Goal: Task Accomplishment & Management: Complete application form

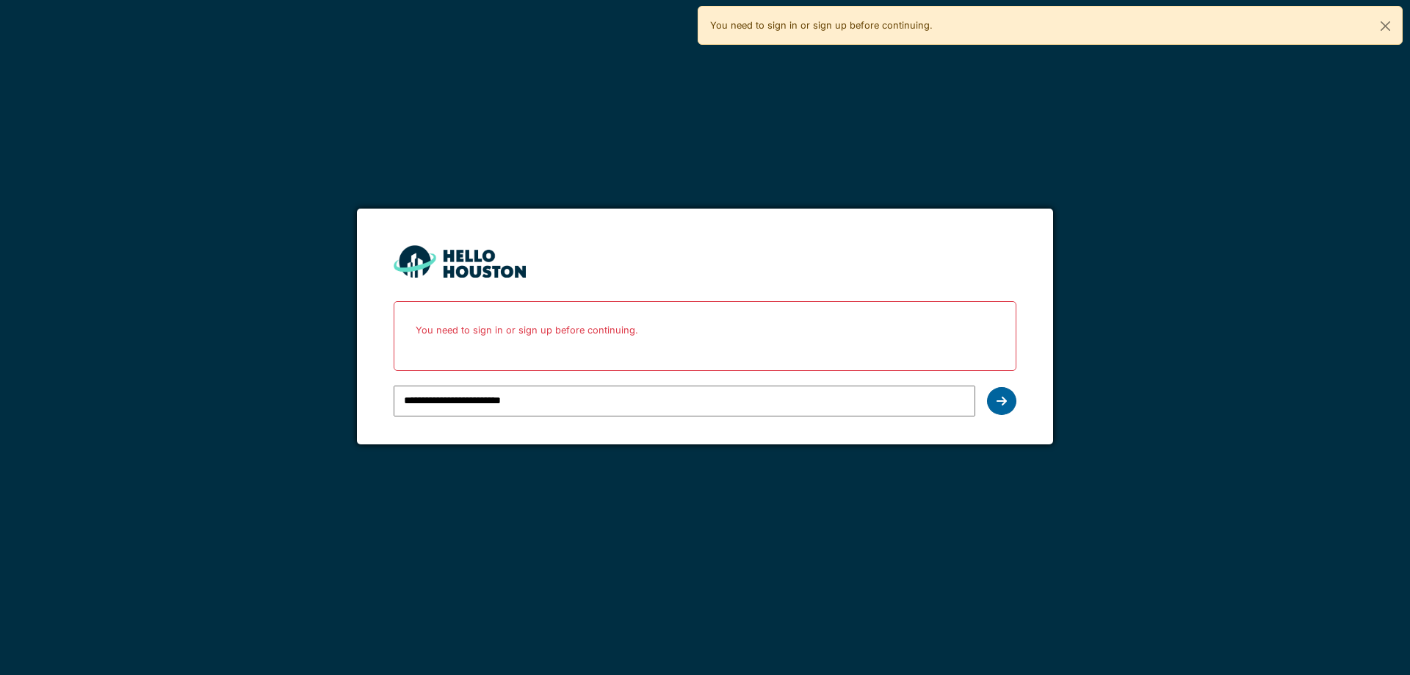
click at [998, 399] on icon at bounding box center [1001, 401] width 10 height 12
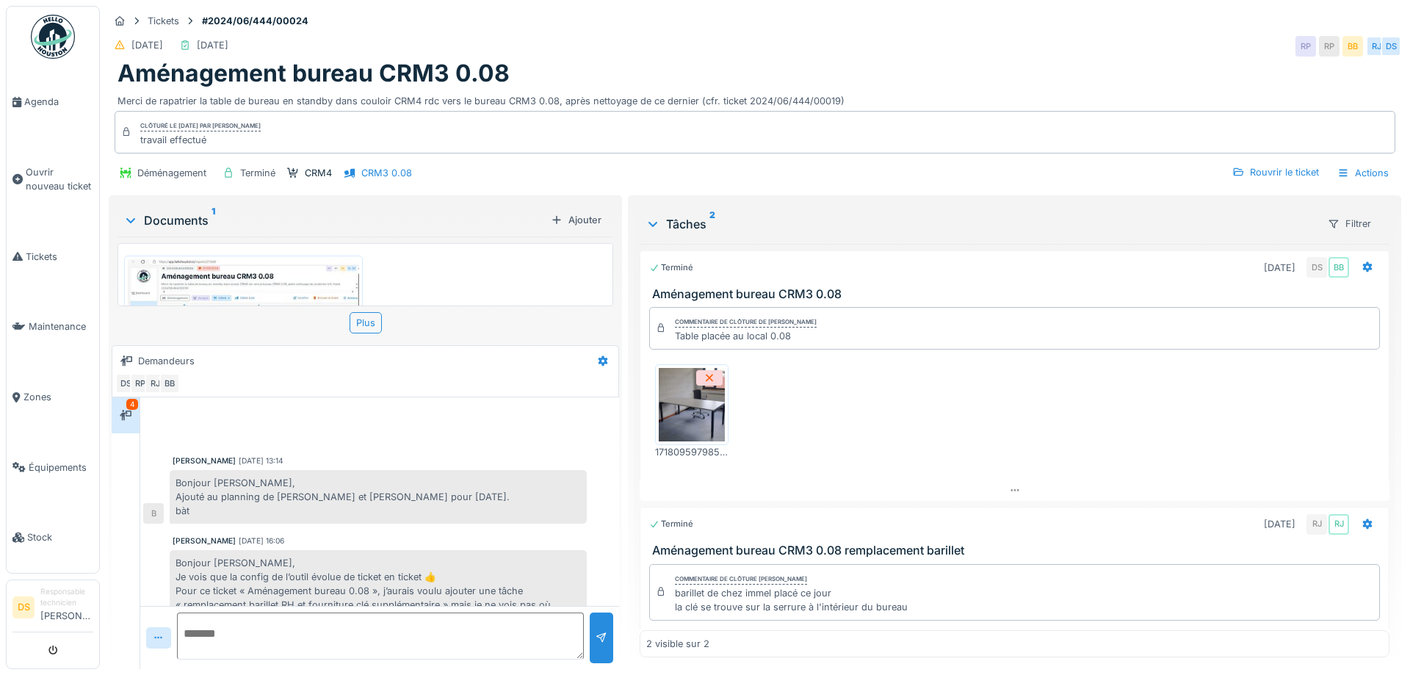
scroll to position [377, 0]
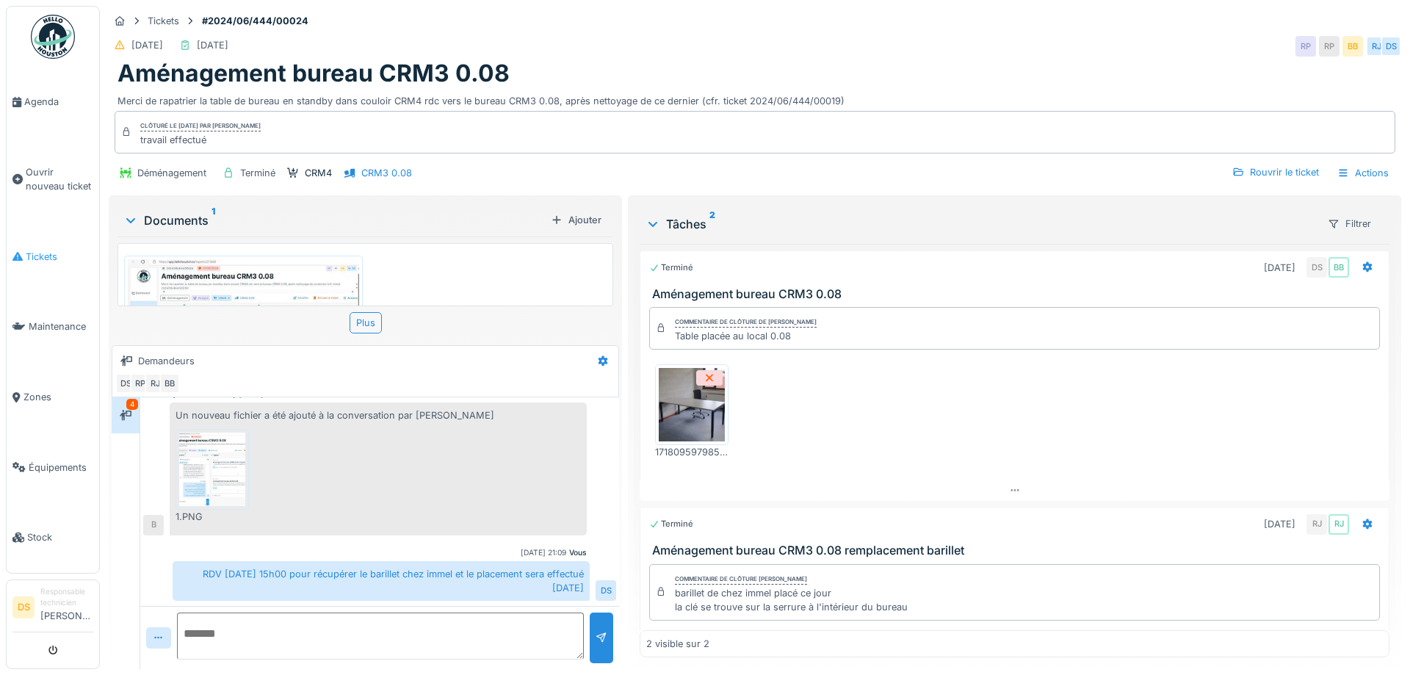
click at [43, 254] on span "Tickets" at bounding box center [60, 257] width 68 height 14
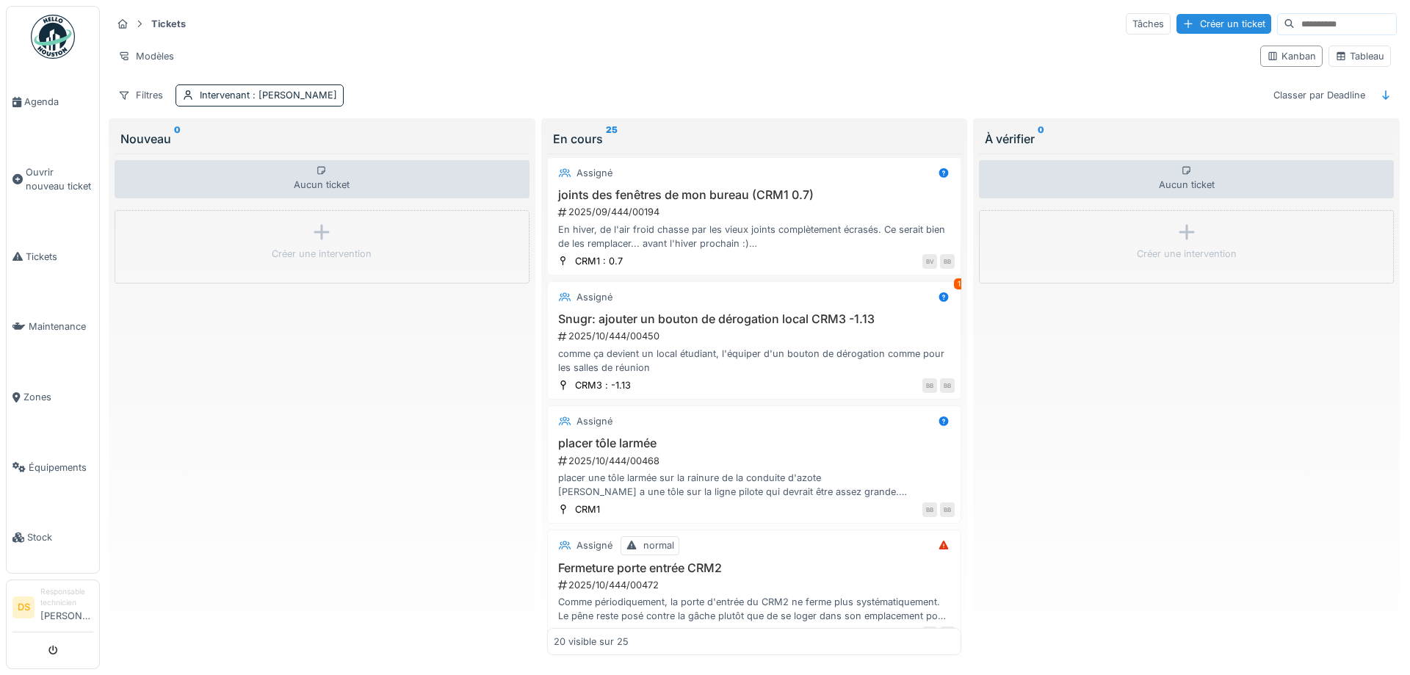
scroll to position [1718, 0]
click at [634, 435] on h3 "placer tôle larmée" at bounding box center [755, 442] width 402 height 14
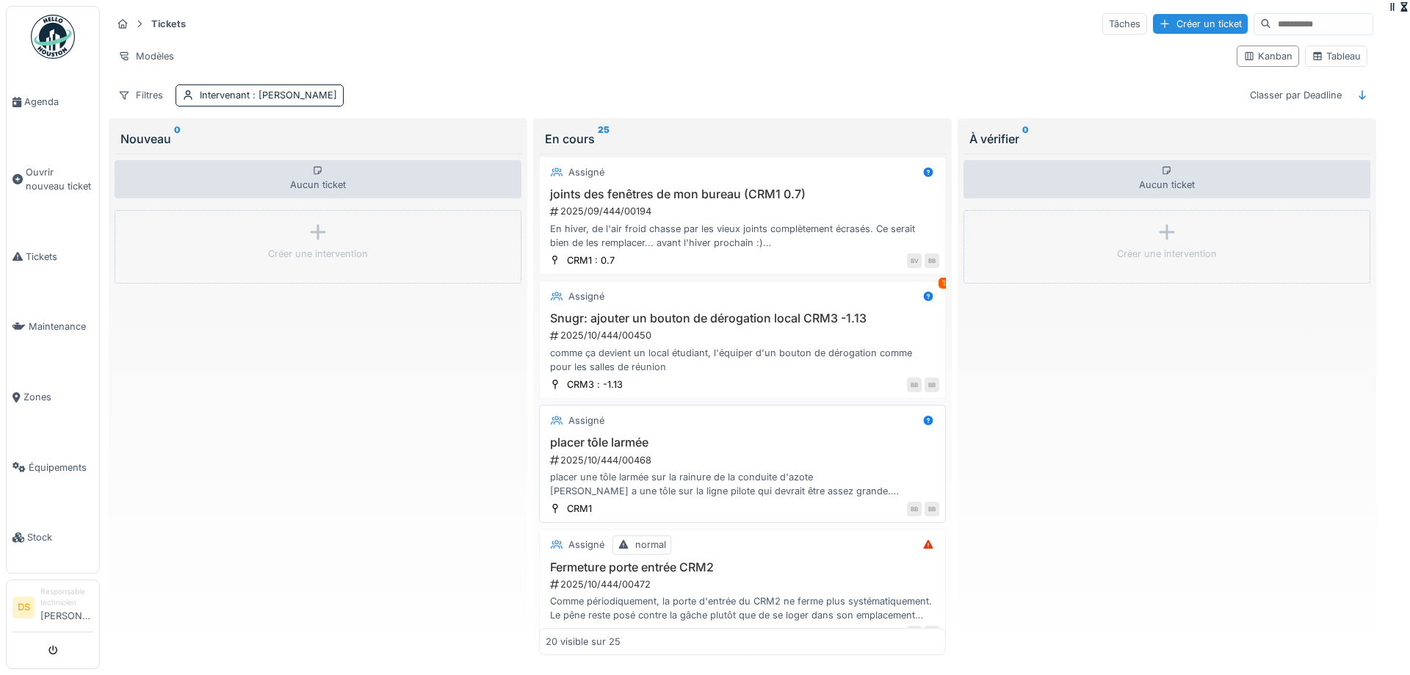
scroll to position [1732, 0]
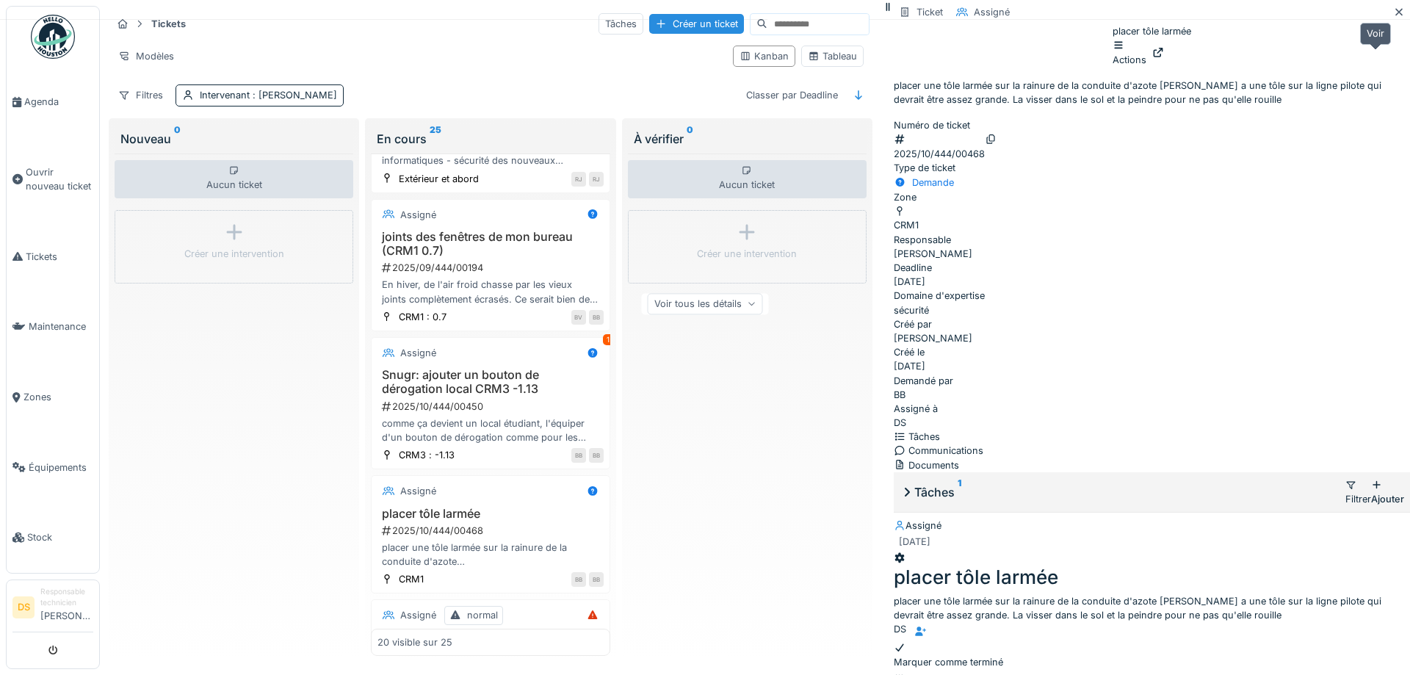
click at [1163, 57] on icon at bounding box center [1158, 53] width 10 height 10
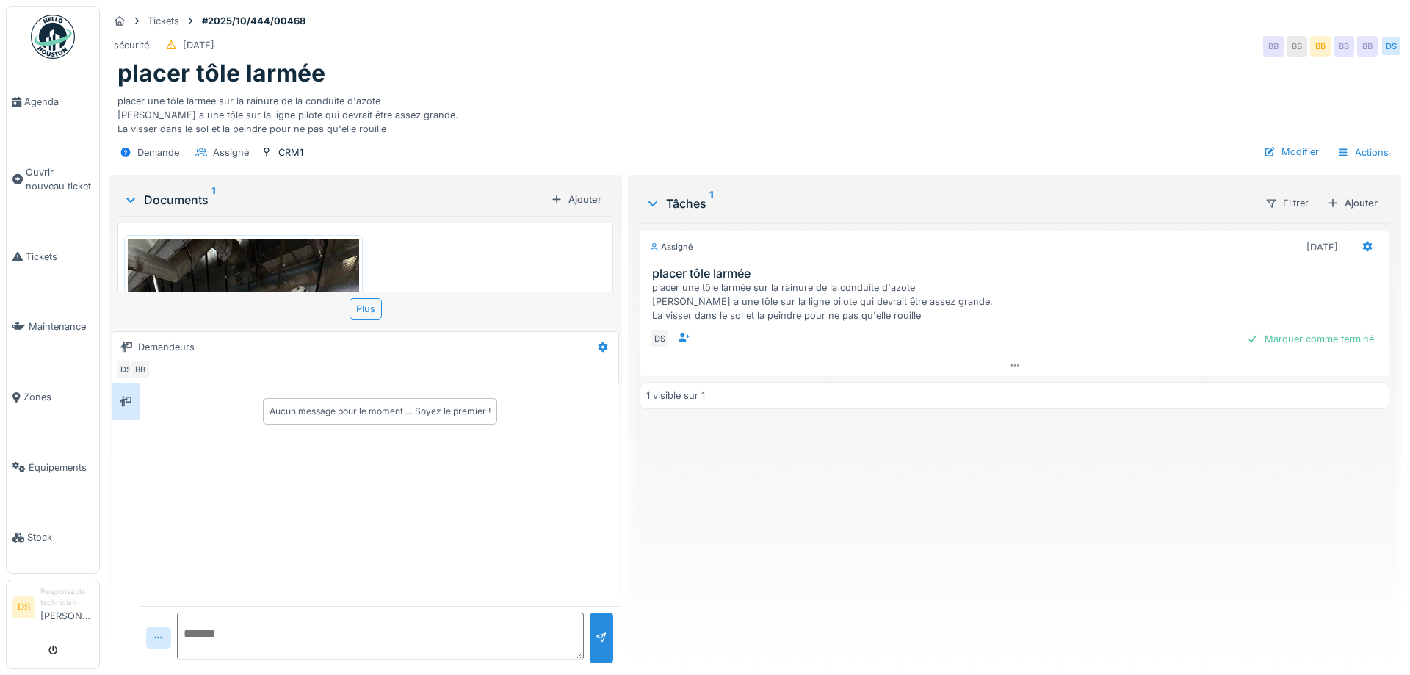
click at [246, 266] on img at bounding box center [243, 393] width 231 height 308
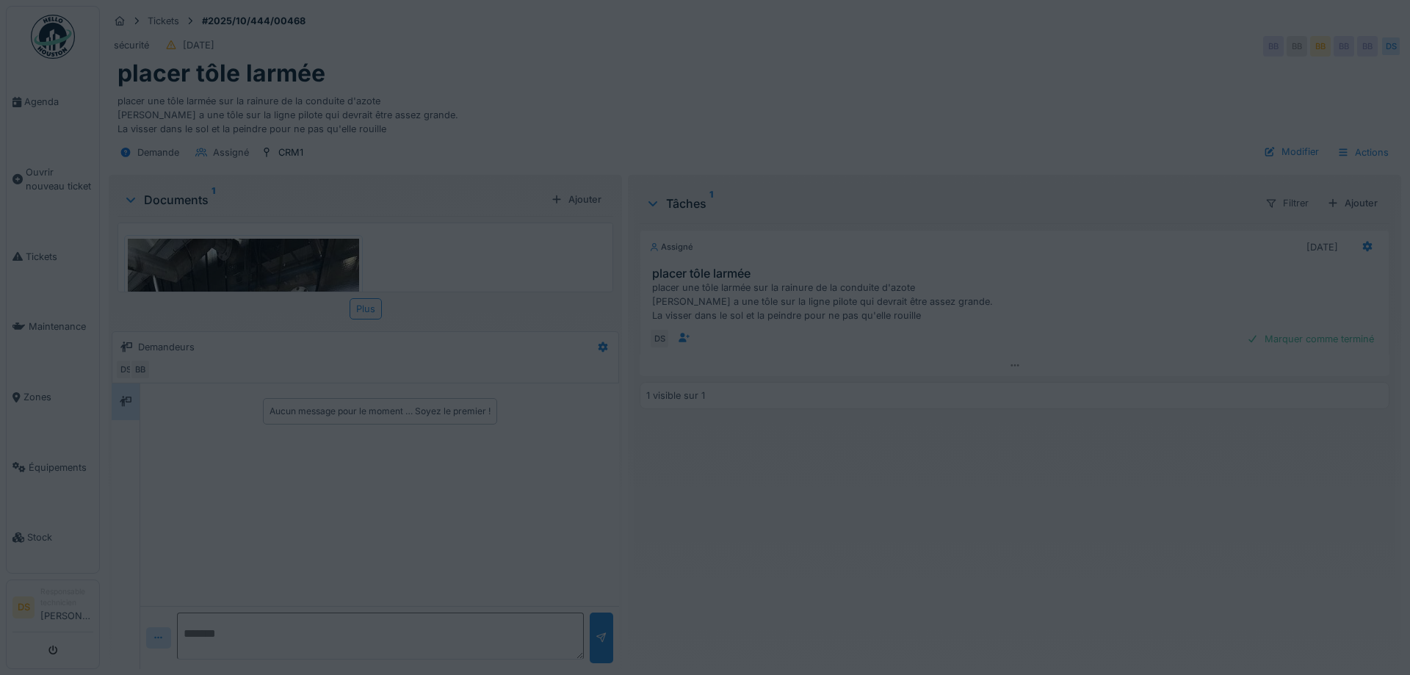
click at [246, 266] on div at bounding box center [705, 337] width 1410 height 675
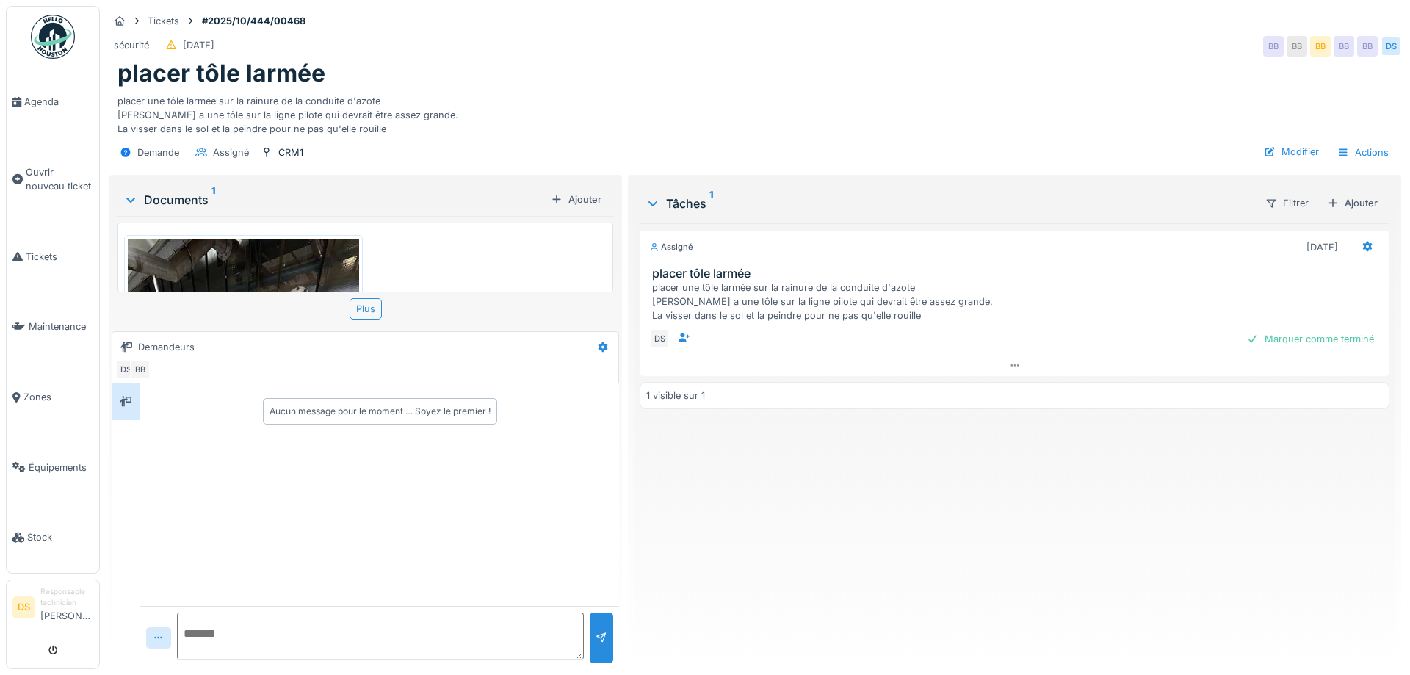
click at [246, 266] on img at bounding box center [243, 393] width 231 height 308
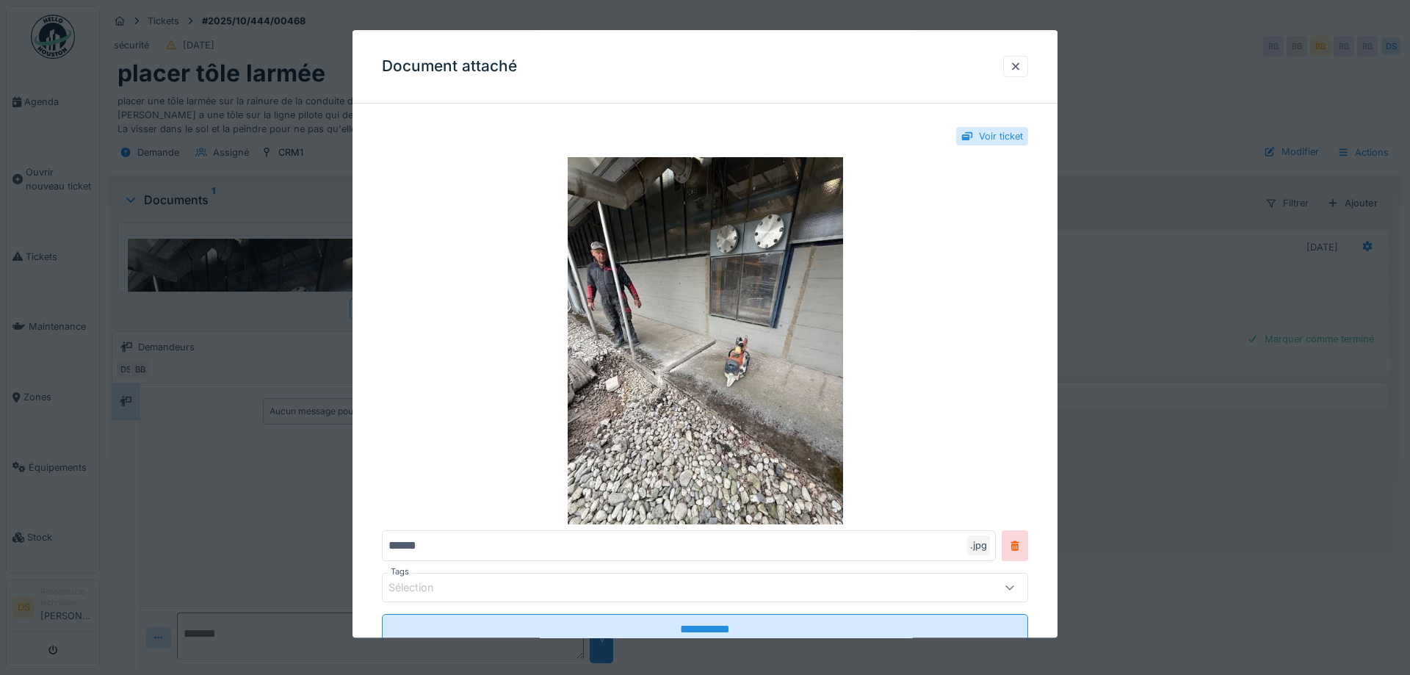
click at [246, 266] on div at bounding box center [705, 337] width 1410 height 675
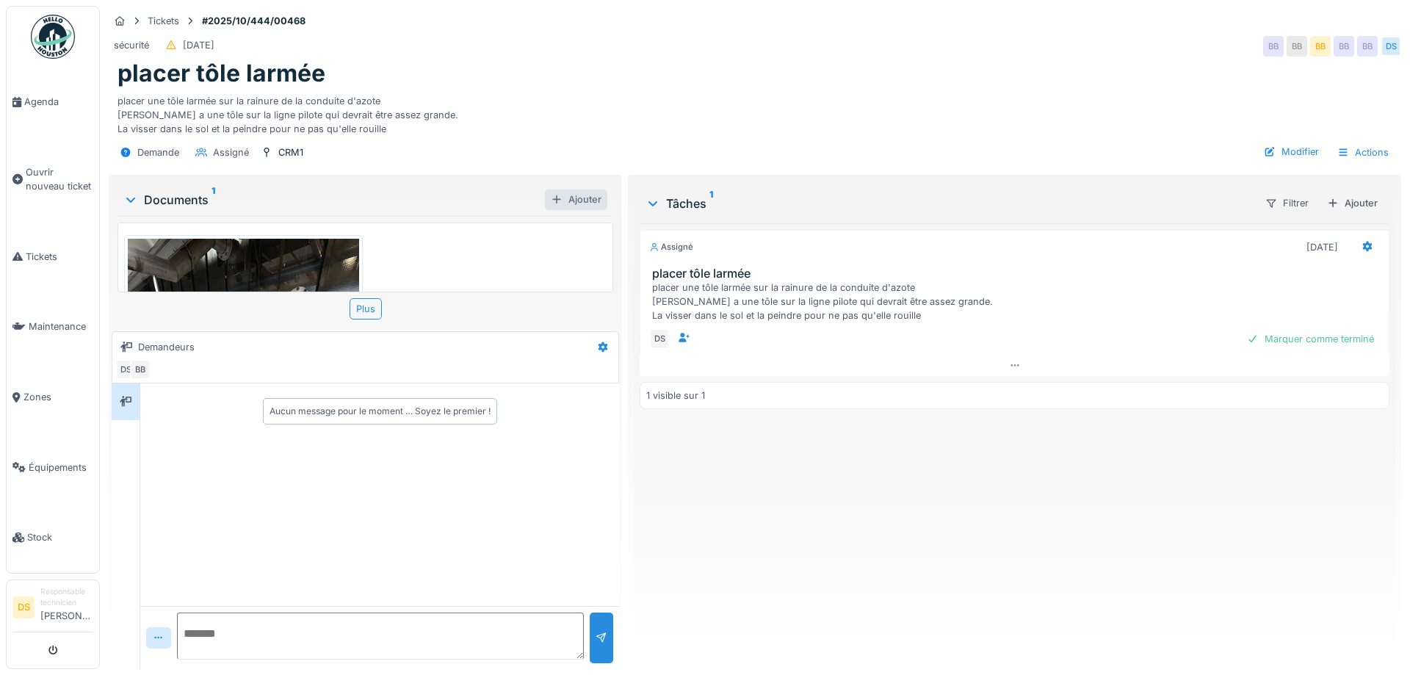
click at [582, 202] on div "Ajouter" at bounding box center [576, 199] width 62 height 20
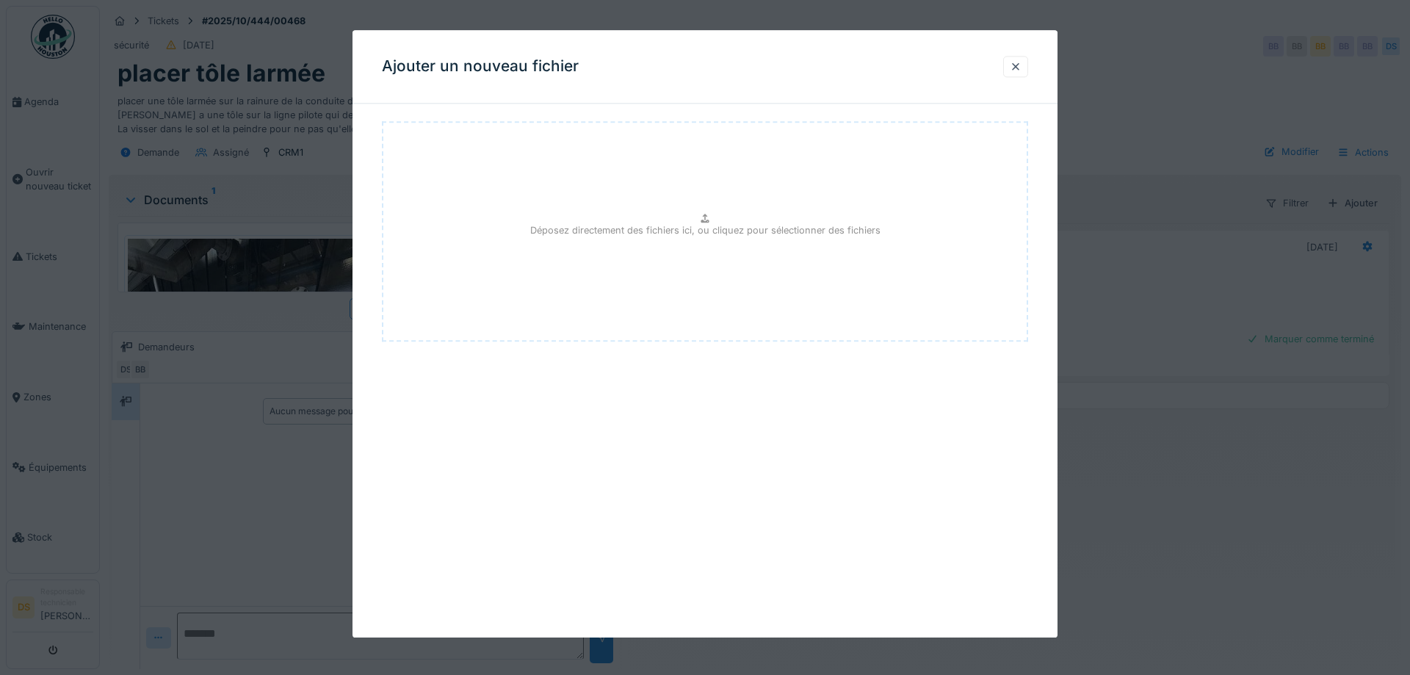
click at [700, 222] on icon at bounding box center [705, 219] width 12 height 10
type input "**********"
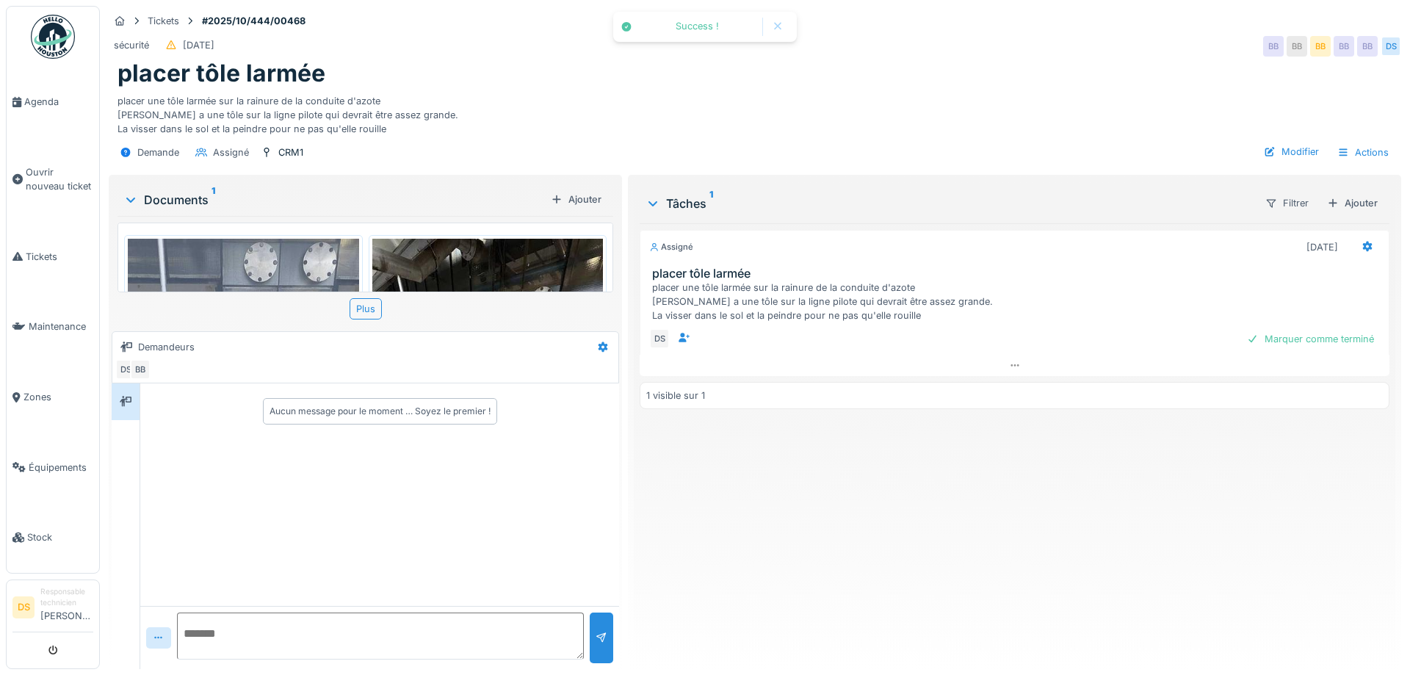
click at [293, 268] on img at bounding box center [243, 489] width 231 height 500
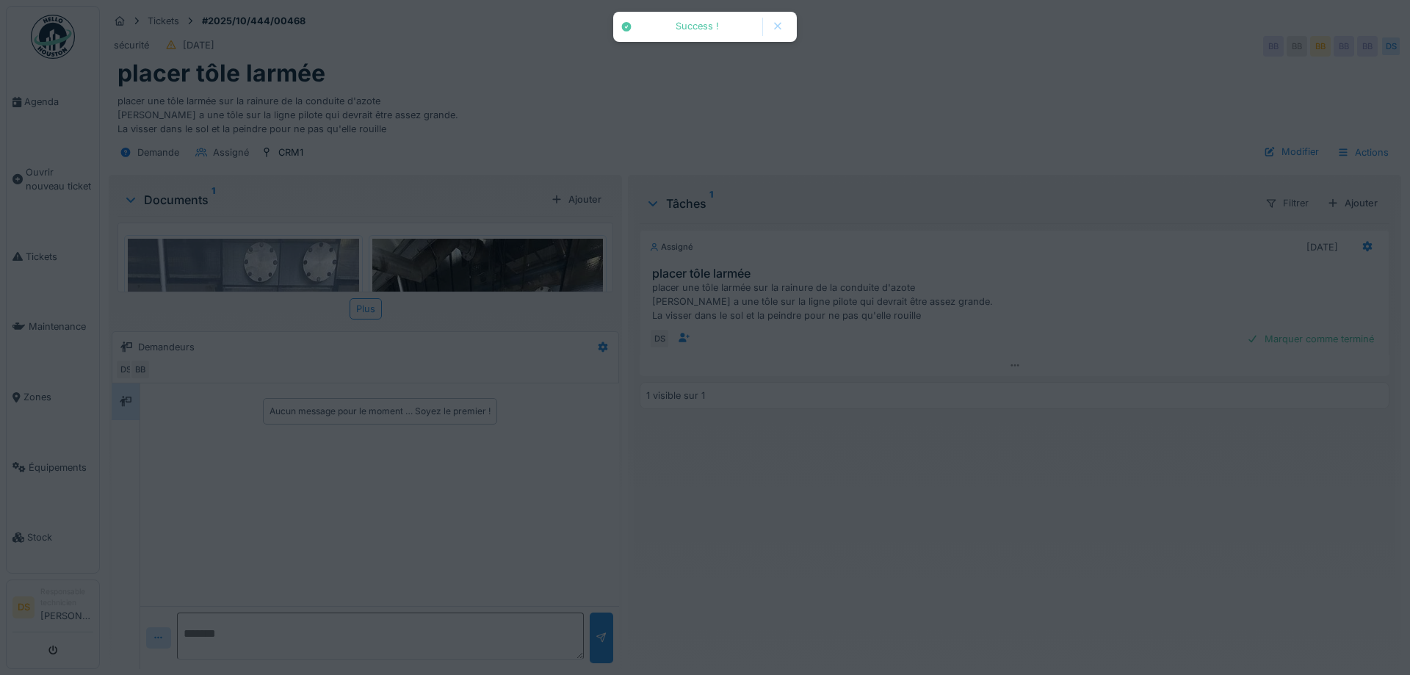
click at [293, 268] on div at bounding box center [705, 337] width 1410 height 675
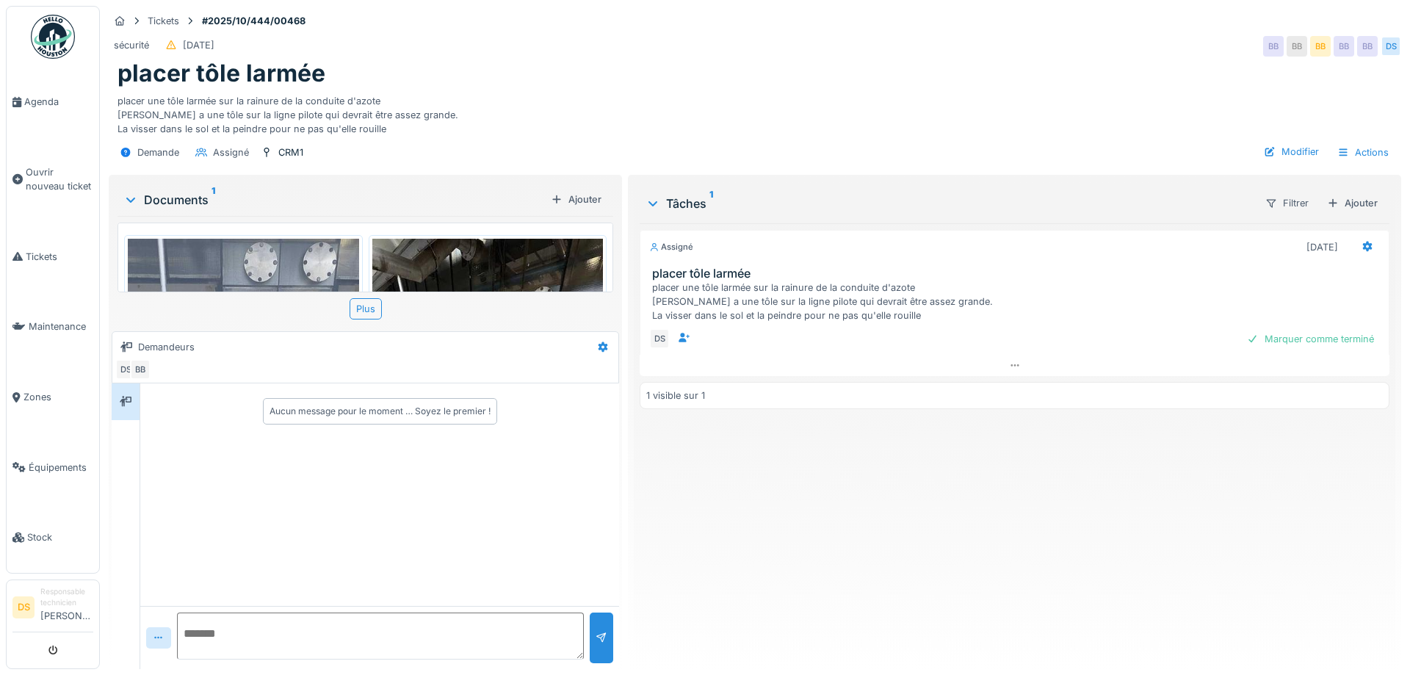
click at [293, 268] on img at bounding box center [243, 489] width 231 height 500
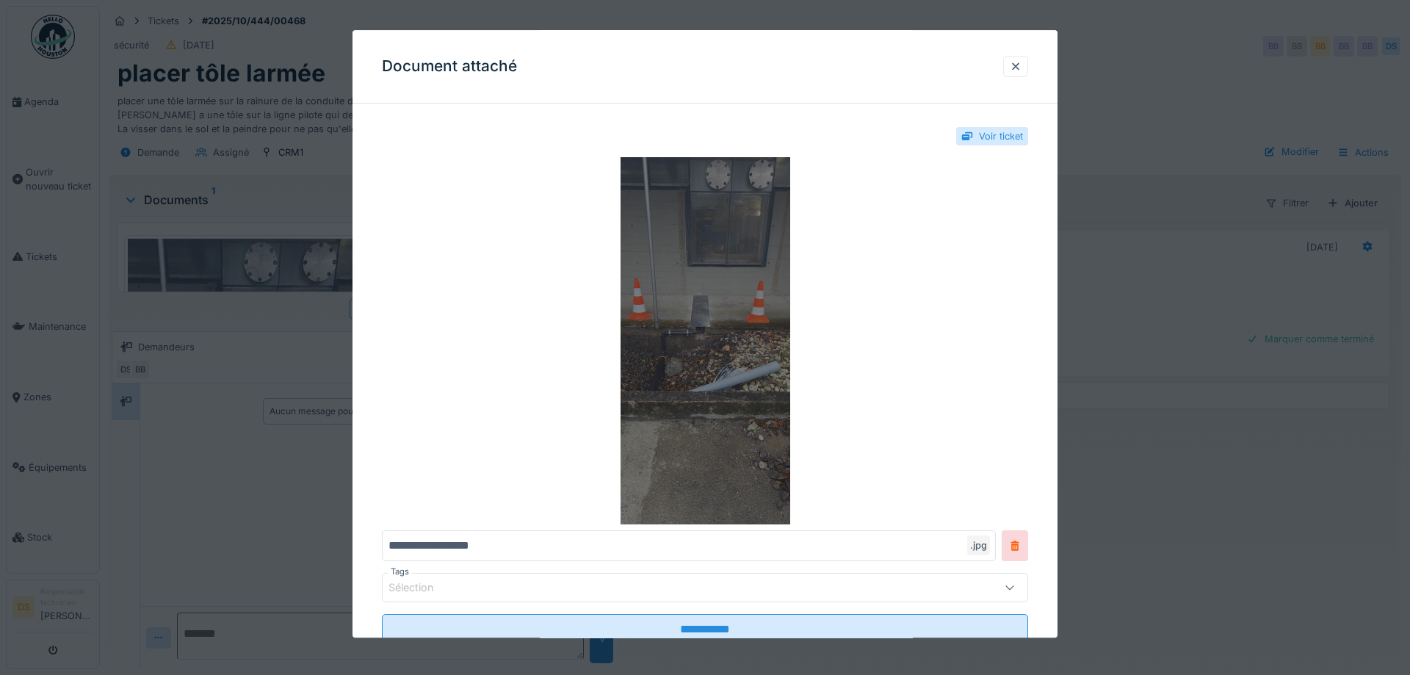
click at [722, 317] on img at bounding box center [705, 341] width 646 height 367
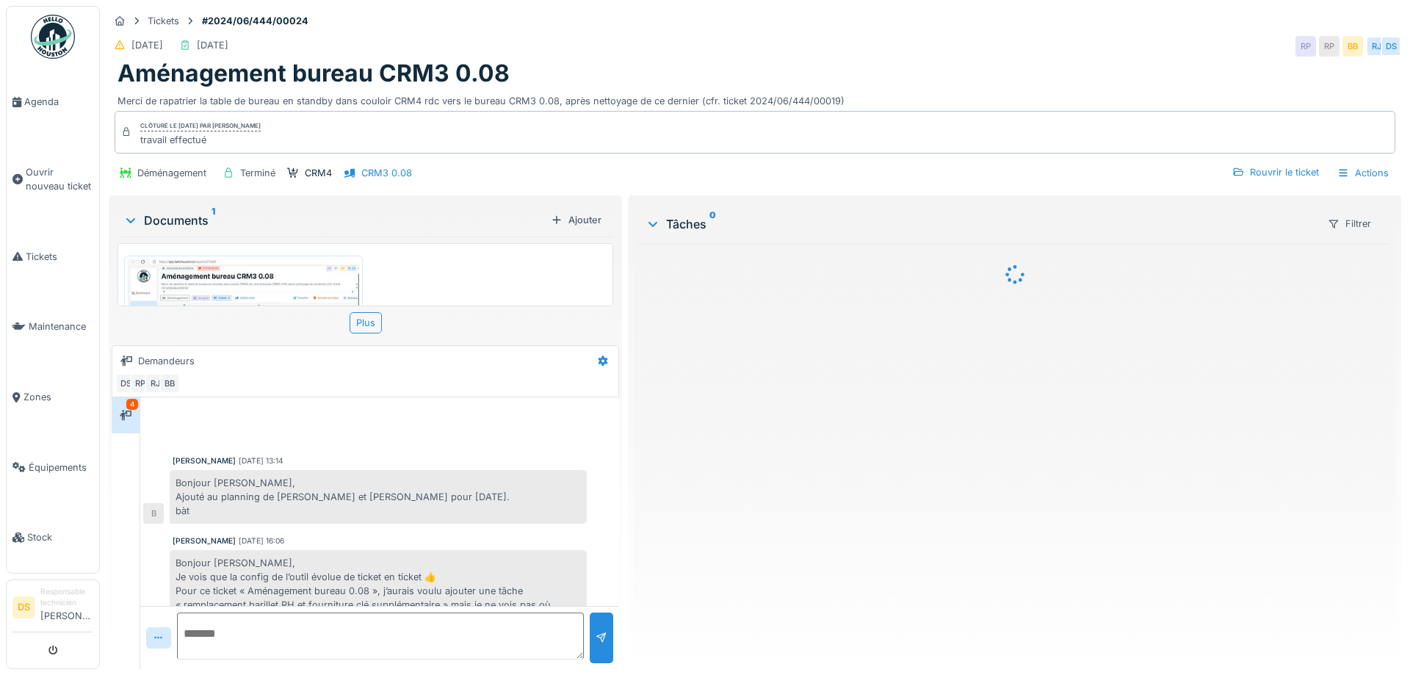
scroll to position [377, 0]
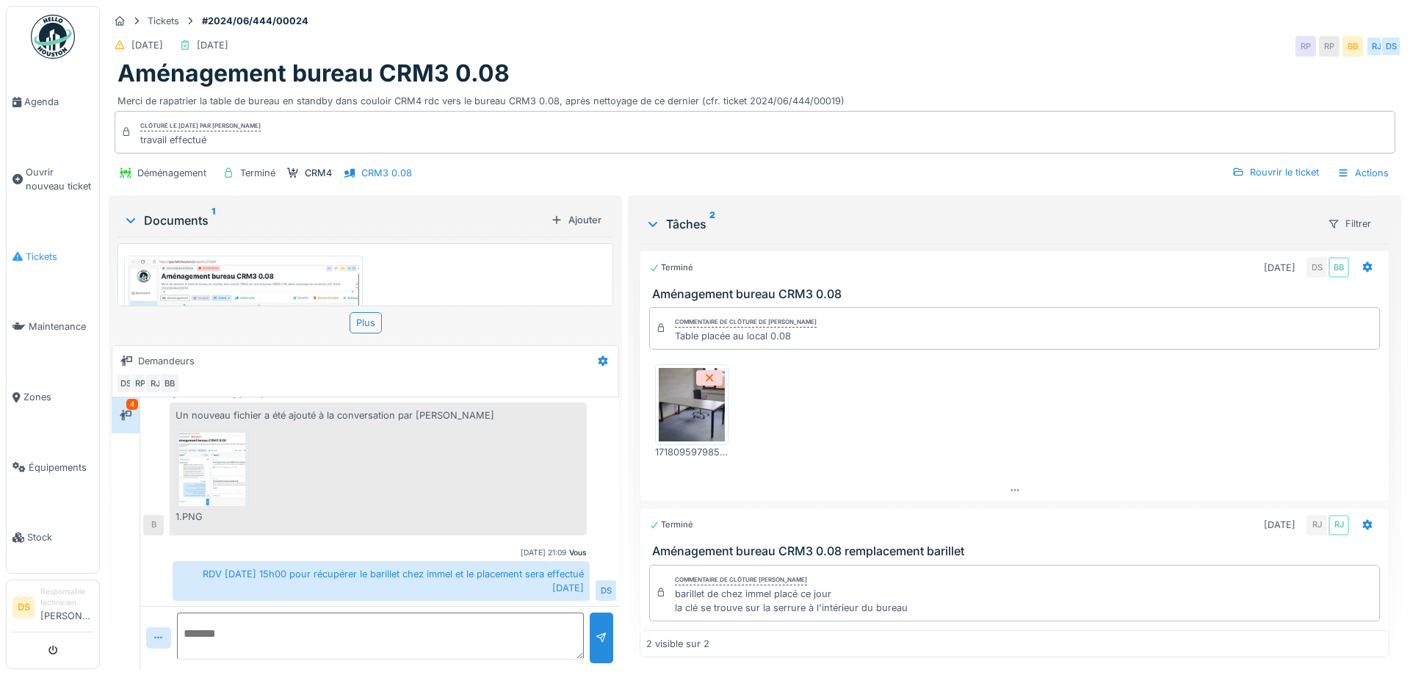
click at [48, 253] on span "Tickets" at bounding box center [60, 257] width 68 height 14
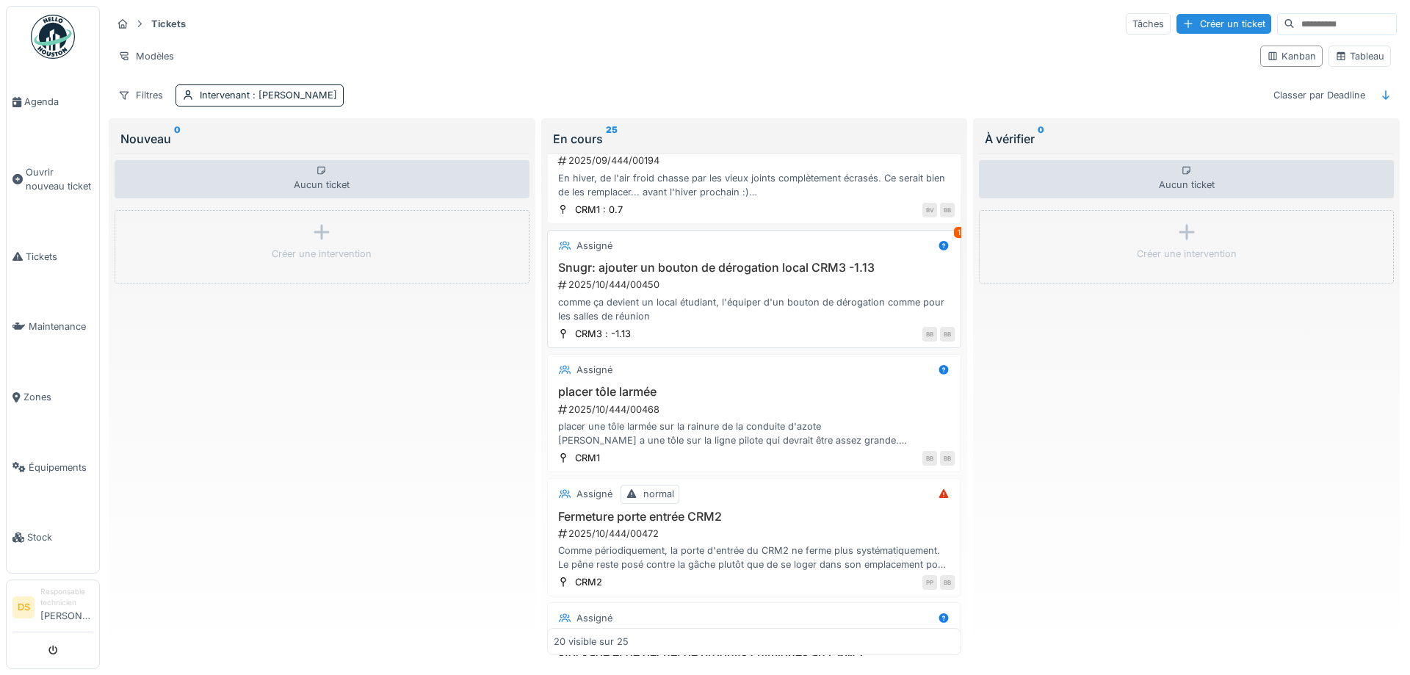
scroll to position [1784, 0]
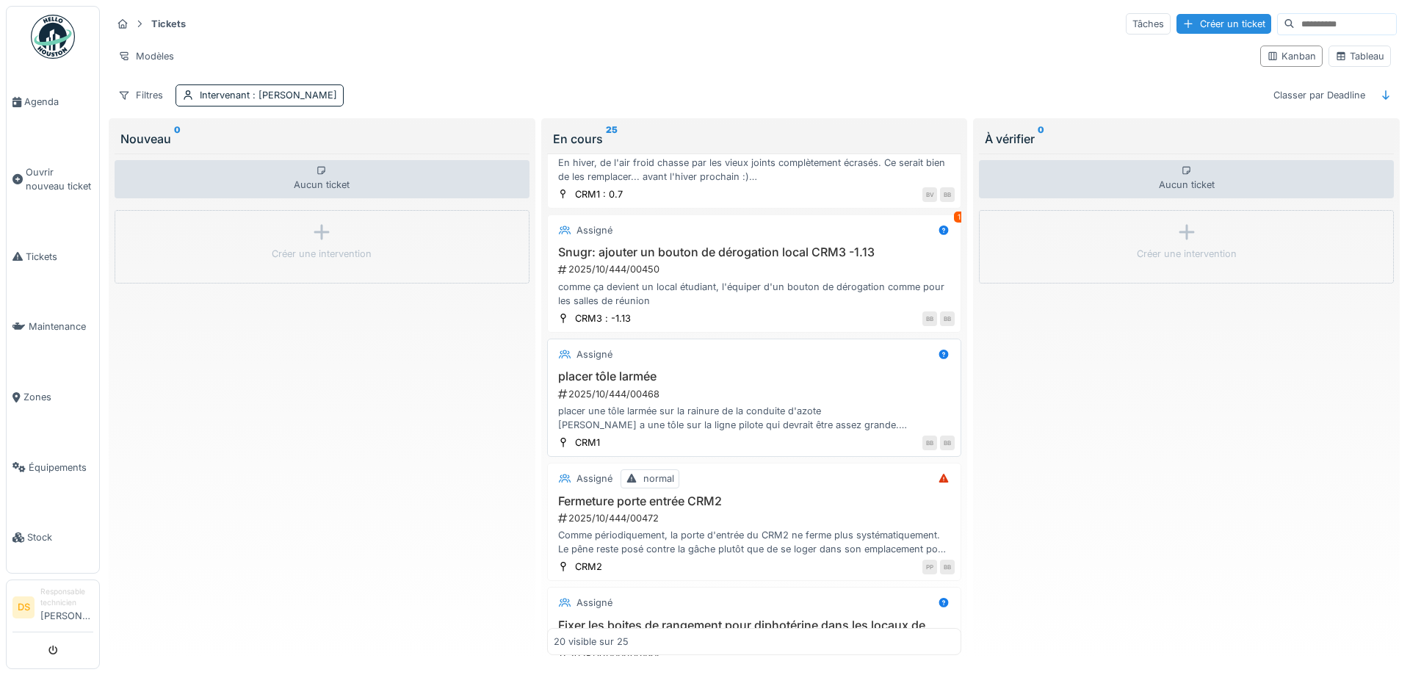
click at [580, 369] on h3 "placer tôle larmée" at bounding box center [755, 376] width 402 height 14
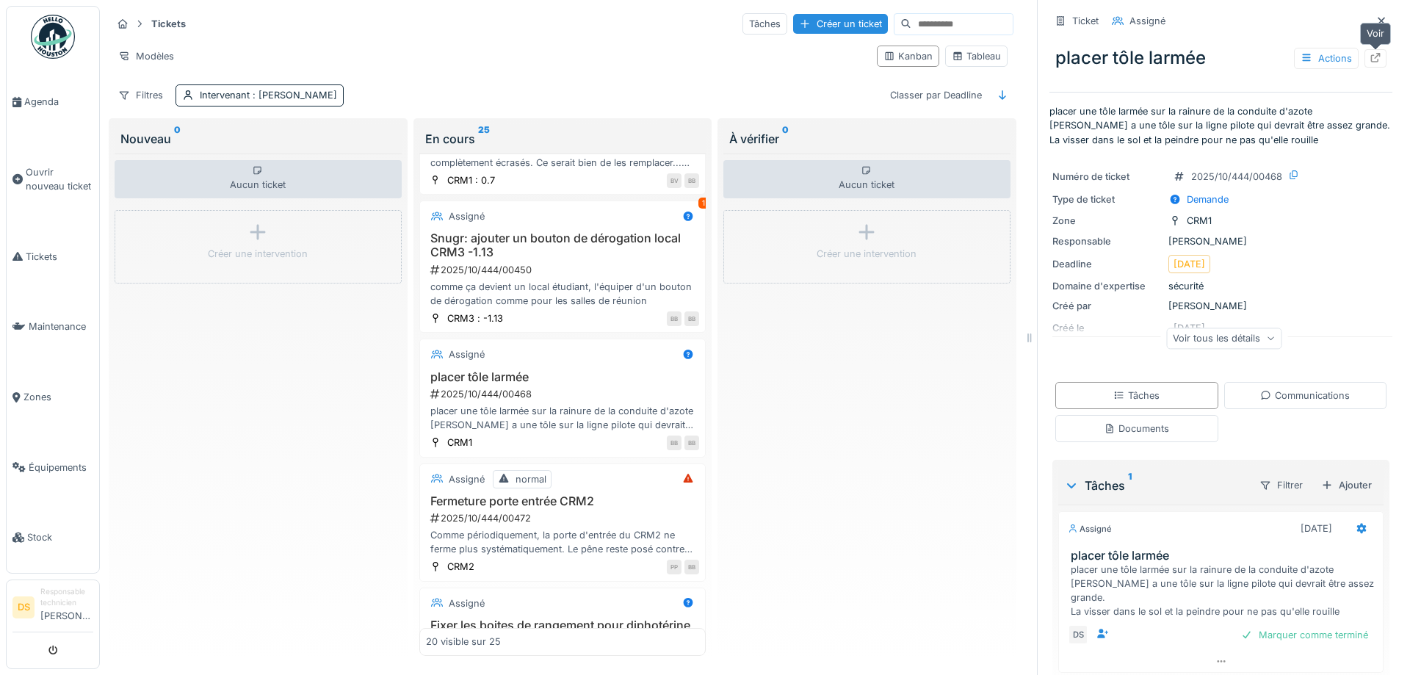
click at [1376, 63] on div at bounding box center [1375, 58] width 12 height 14
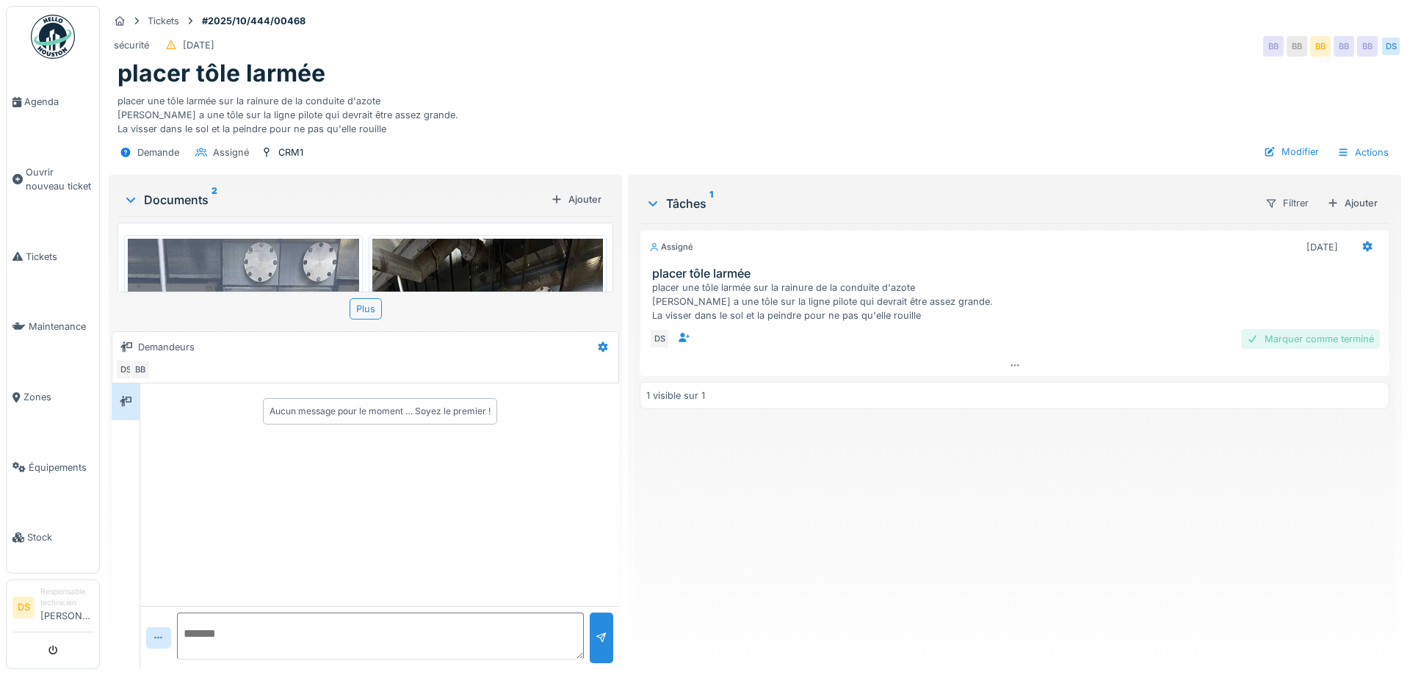
click at [1319, 341] on div "Marquer comme terminé" at bounding box center [1310, 339] width 139 height 20
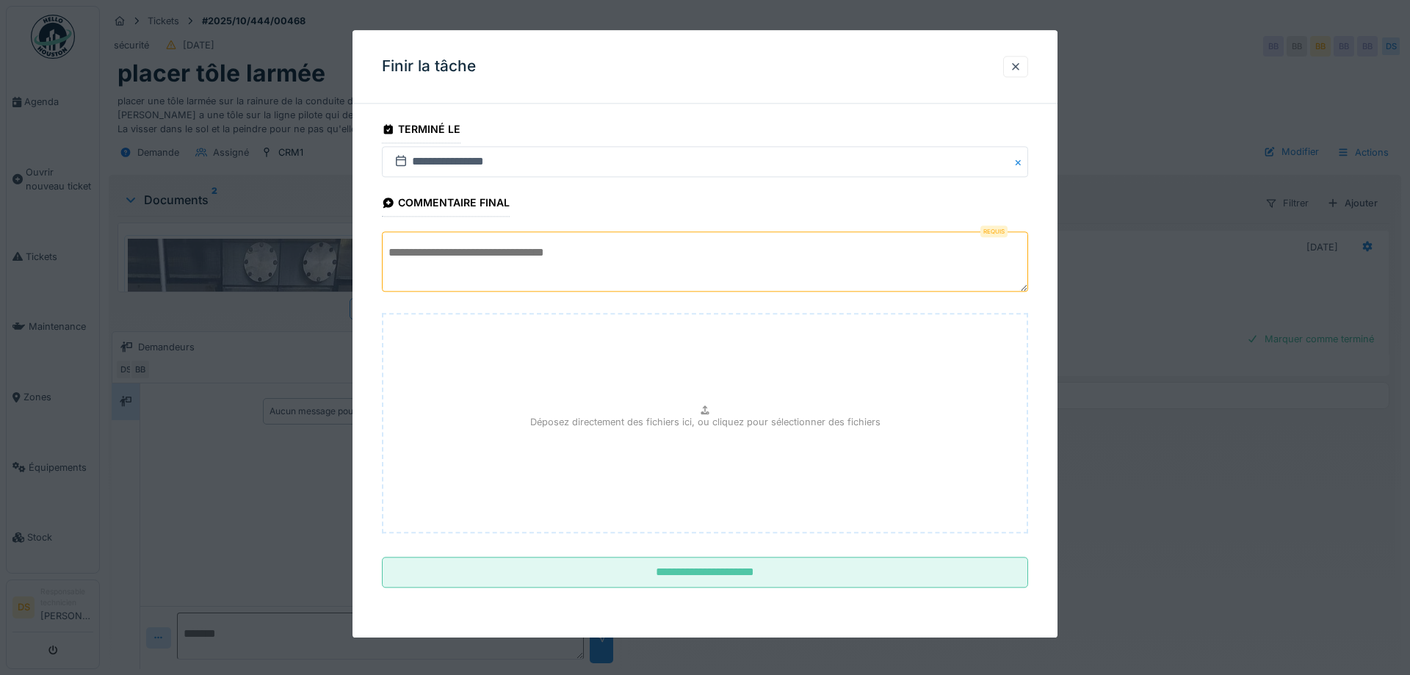
click at [582, 261] on textarea at bounding box center [705, 262] width 646 height 60
type textarea "**"
click at [714, 416] on p "Déposez directement des fichiers ici, ou cliquez pour sélectionner des fichiers" at bounding box center [705, 423] width 350 height 14
type input "**********"
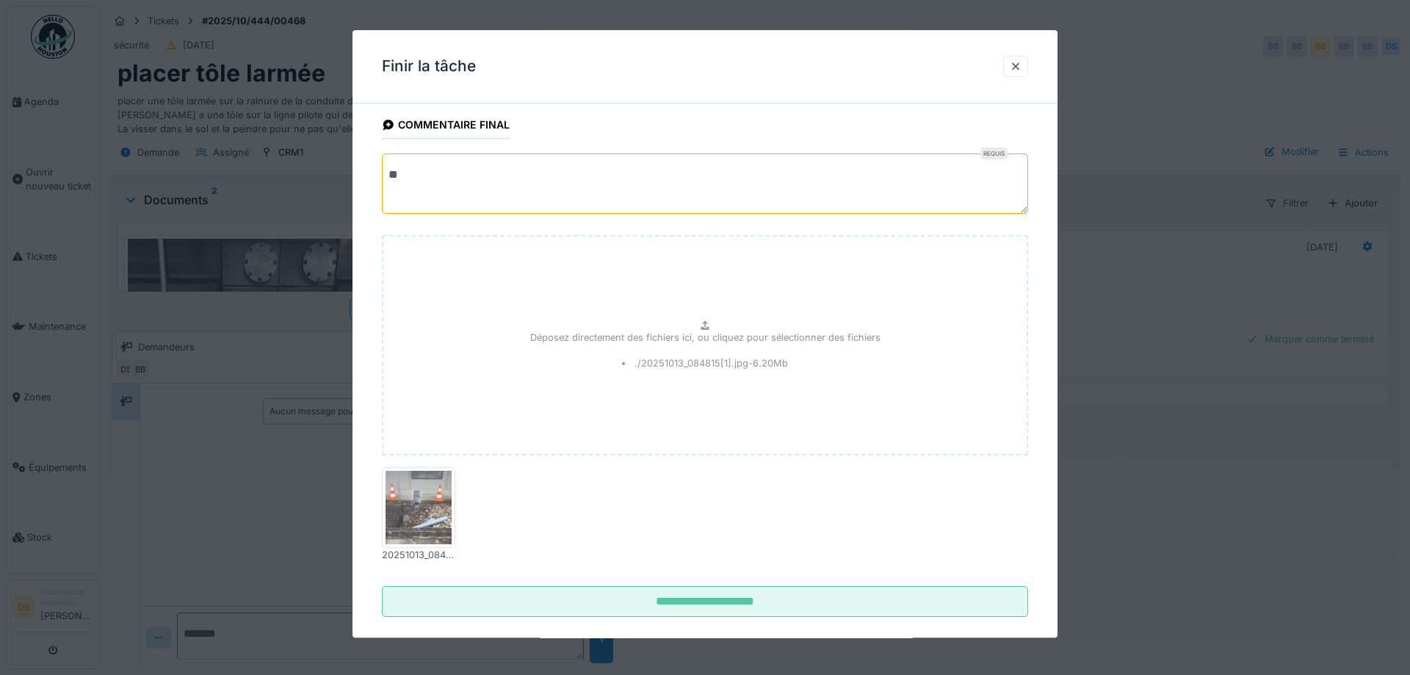
scroll to position [96, 0]
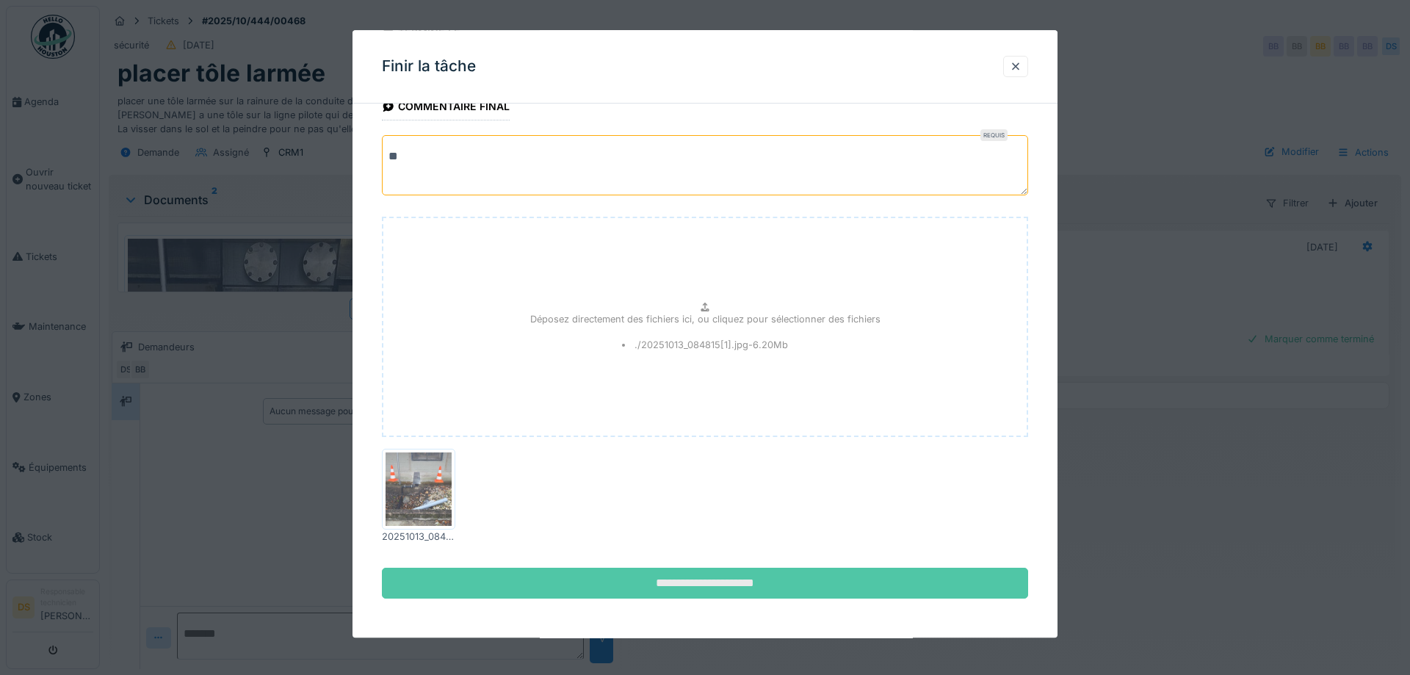
click at [844, 577] on input "**********" at bounding box center [705, 582] width 646 height 31
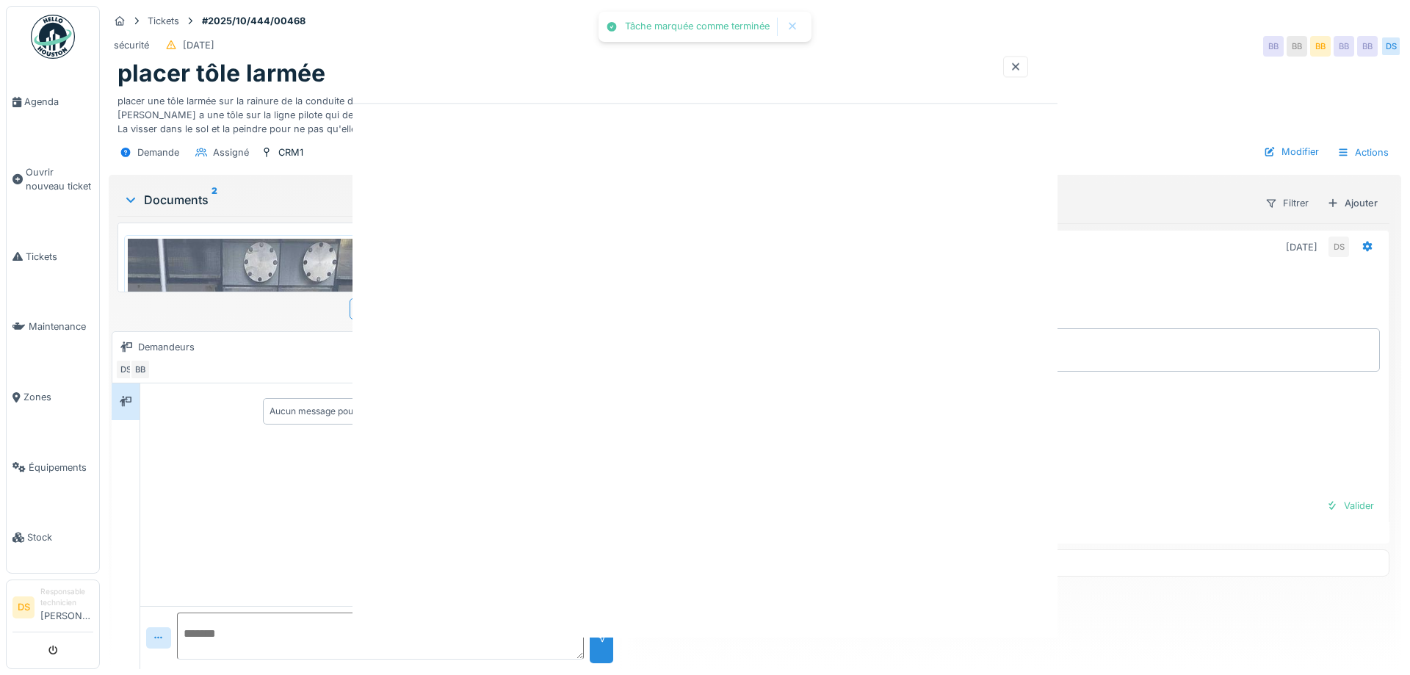
scroll to position [0, 0]
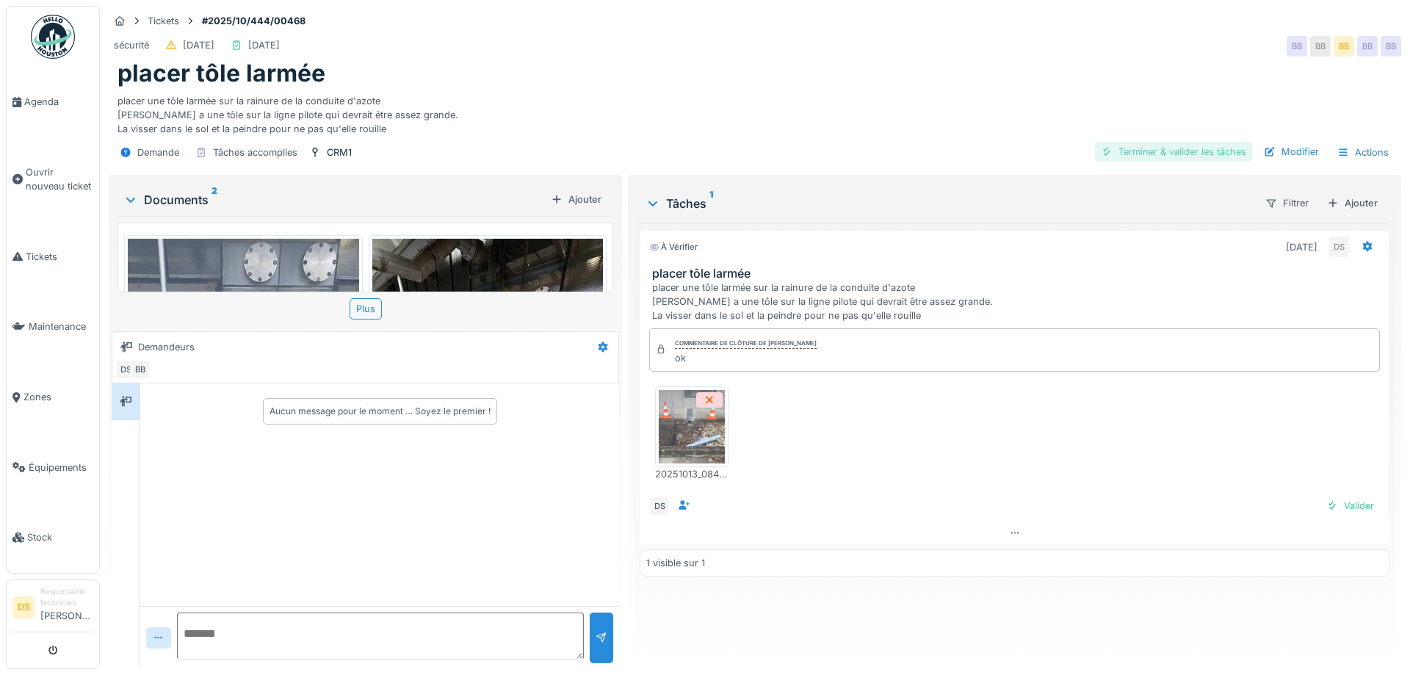
click at [1172, 152] on div "Terminer & valider les tâches" at bounding box center [1173, 152] width 157 height 20
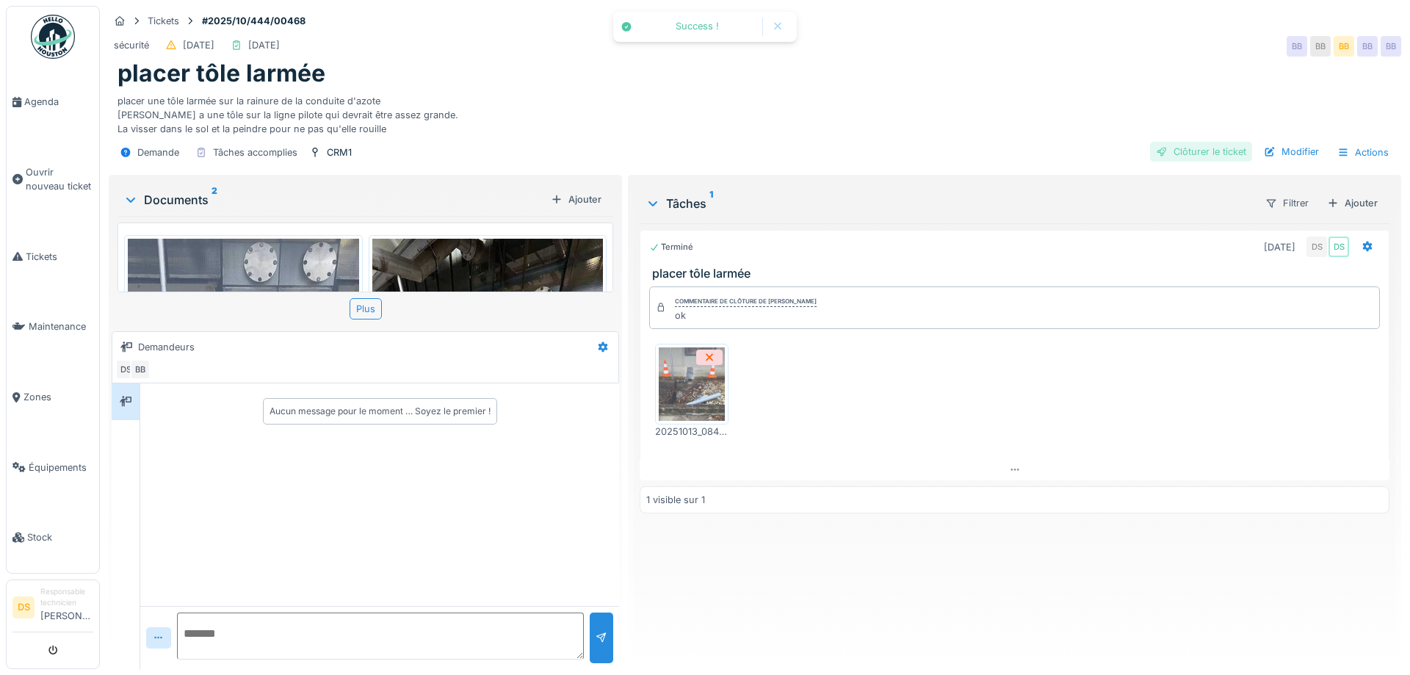
click at [1181, 156] on div "Clôturer le ticket" at bounding box center [1201, 152] width 102 height 20
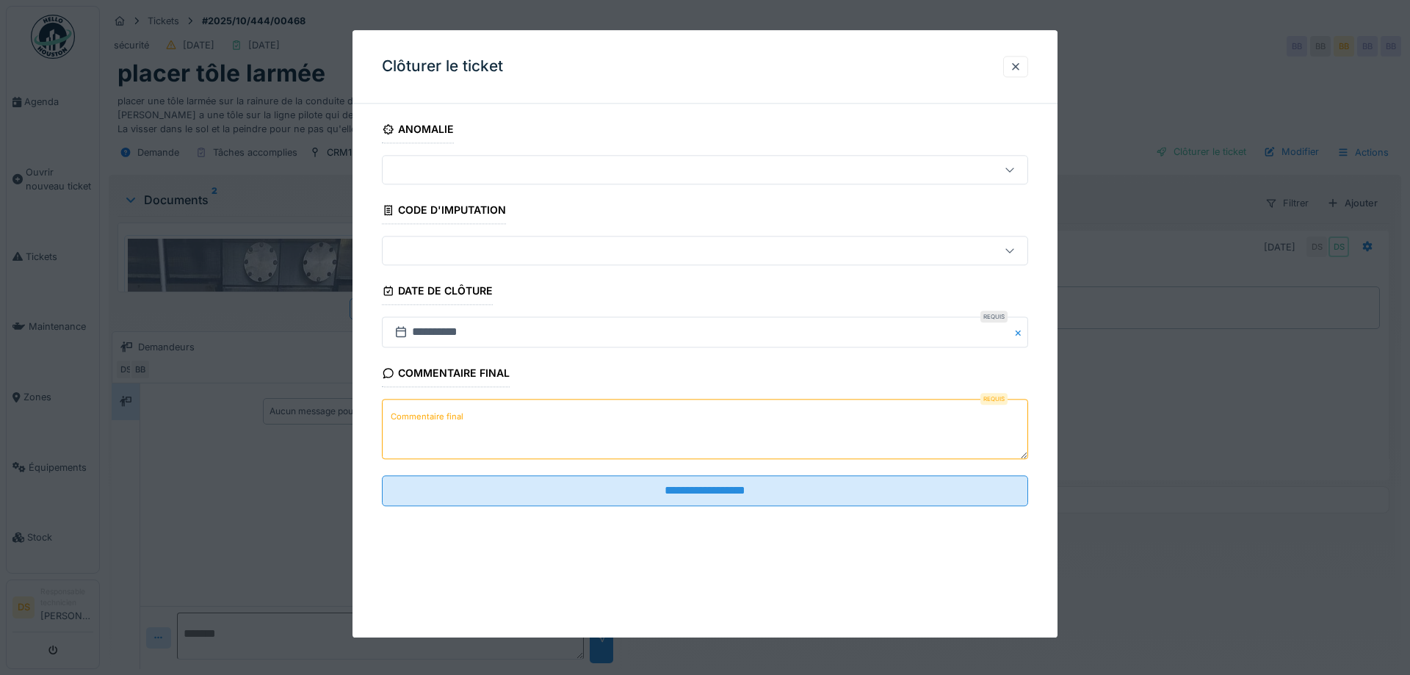
click at [757, 441] on textarea "Commentaire final" at bounding box center [705, 429] width 646 height 60
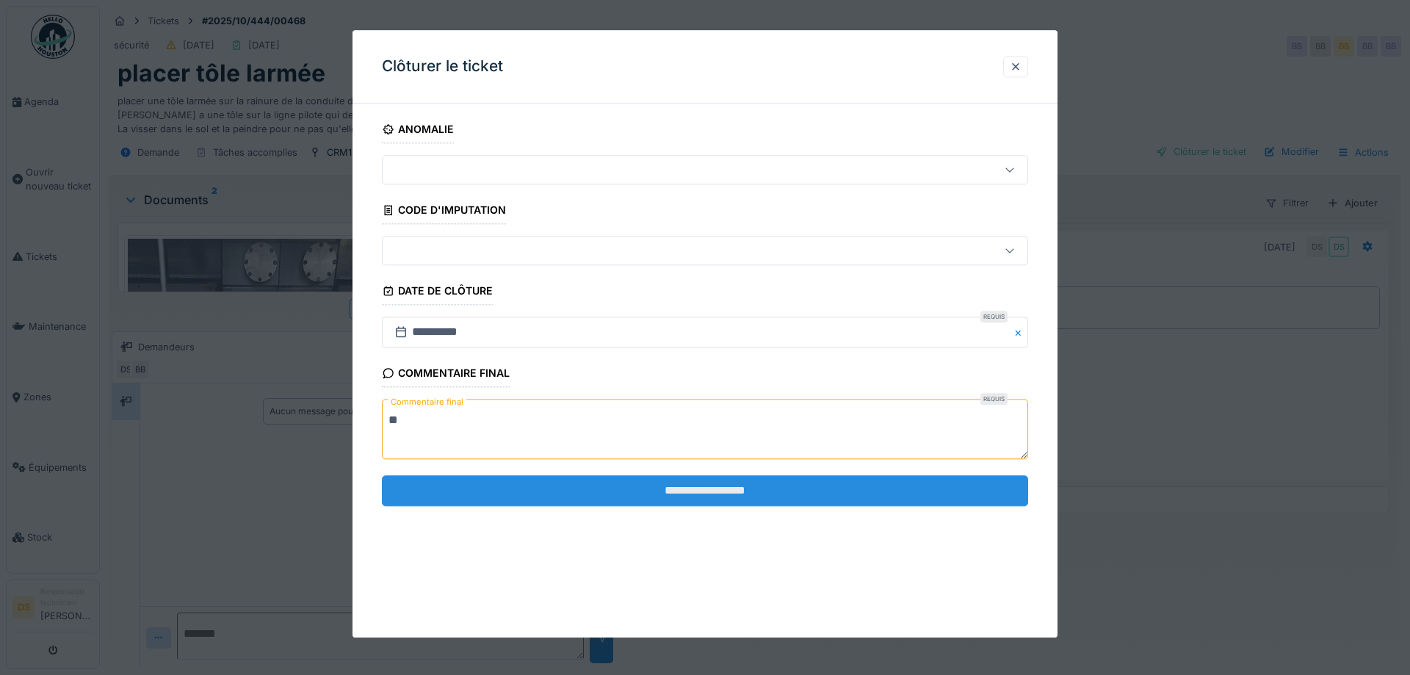
type textarea "**"
click at [717, 488] on input "**********" at bounding box center [705, 490] width 646 height 31
